Goal: Check status

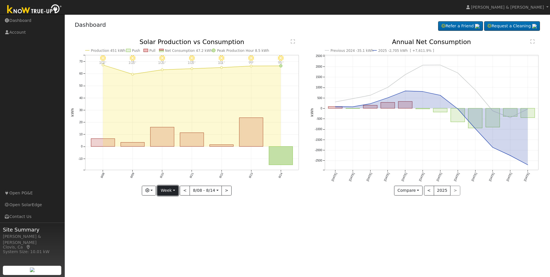
click at [174, 191] on button "Week" at bounding box center [167, 191] width 21 height 10
click at [175, 219] on link "Month" at bounding box center [178, 218] width 40 height 8
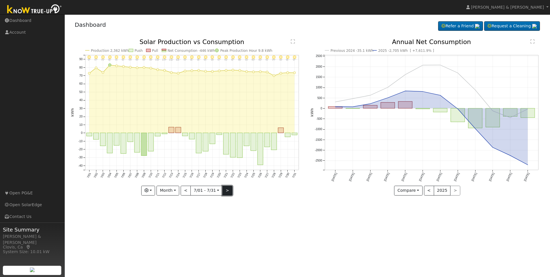
click at [226, 193] on button ">" at bounding box center [227, 191] width 10 height 10
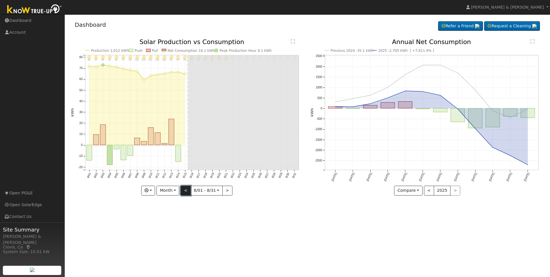
click at [185, 187] on button "<" at bounding box center [186, 191] width 10 height 10
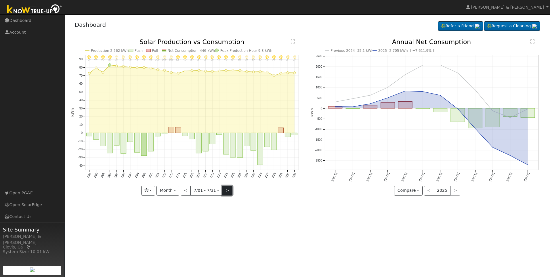
click at [231, 189] on button ">" at bounding box center [227, 191] width 10 height 10
type input "[DATE]"
